Goal: Information Seeking & Learning: Learn about a topic

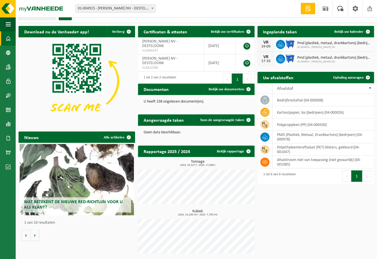
scroll to position [9, 0]
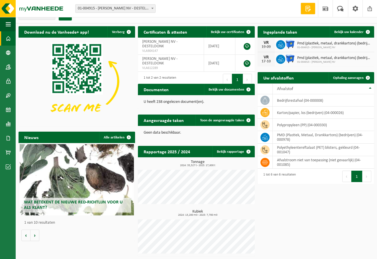
click at [258, 7] on span at bounding box center [307, 9] width 9 height 6
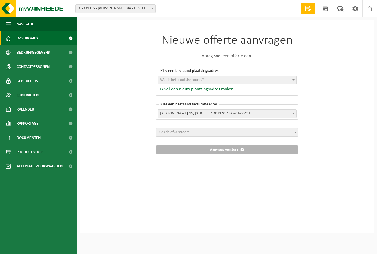
click at [19, 39] on span "Dashboard" at bounding box center [27, 38] width 21 height 14
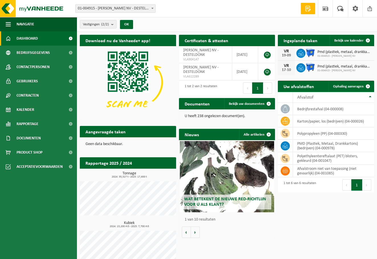
click at [221, 202] on span "Wat betekent de nieuwe RED-richtlijn voor u als klant?" at bounding box center [225, 202] width 82 height 10
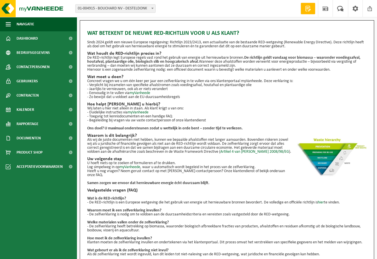
scroll to position [15, 0]
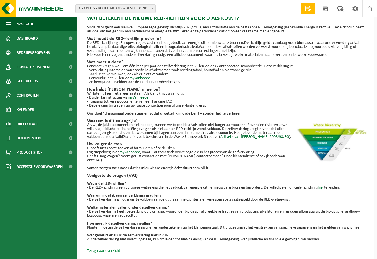
click at [98, 249] on link "Terug naar overzicht" at bounding box center [103, 250] width 33 height 4
